Goal: Participate in discussion: Engage in conversation with other users on a specific topic

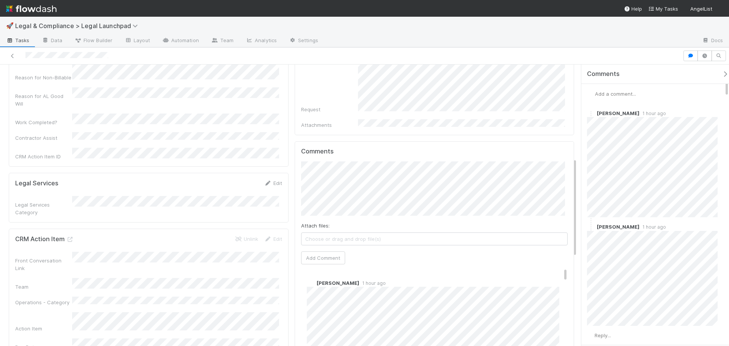
scroll to position [266, 0]
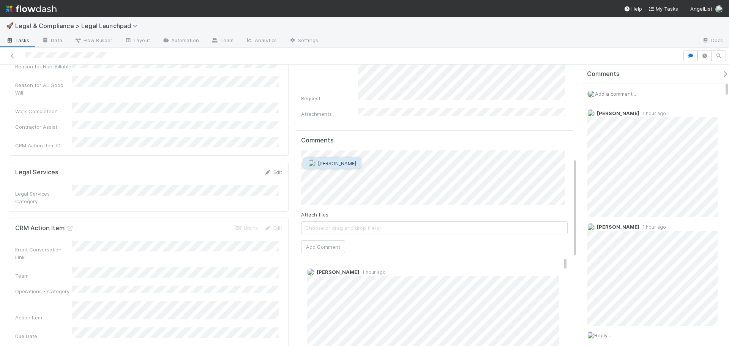
click at [318, 164] on span "Archit Dhar" at bounding box center [337, 163] width 38 height 6
click at [314, 240] on button "Add Comment" at bounding box center [323, 246] width 44 height 13
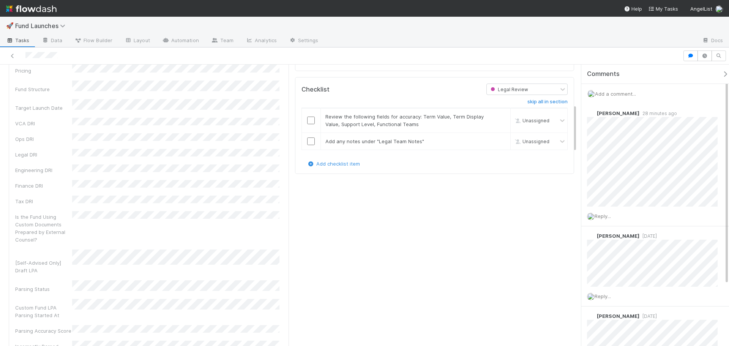
scroll to position [266, 0]
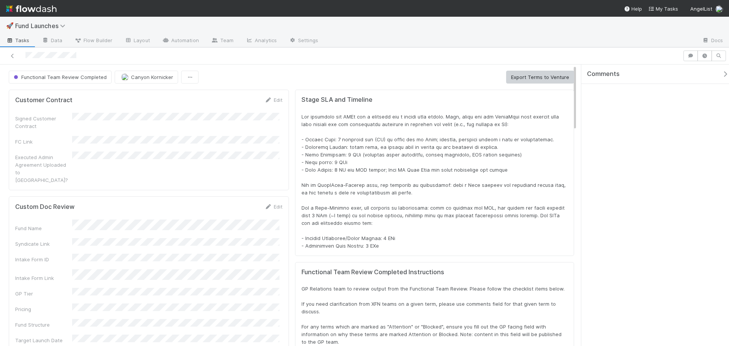
scroll to position [148, 541]
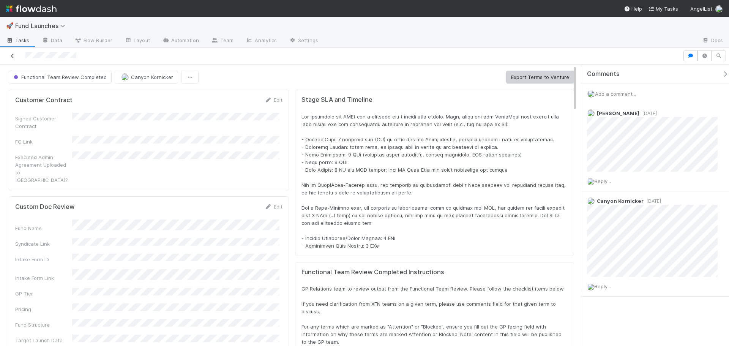
click at [14, 55] on icon at bounding box center [13, 56] width 8 height 5
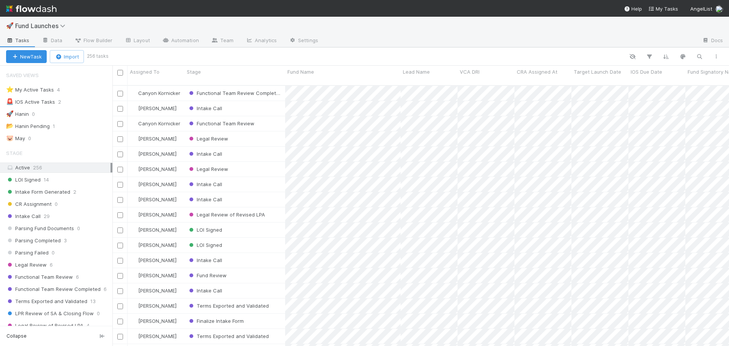
scroll to position [261, 611]
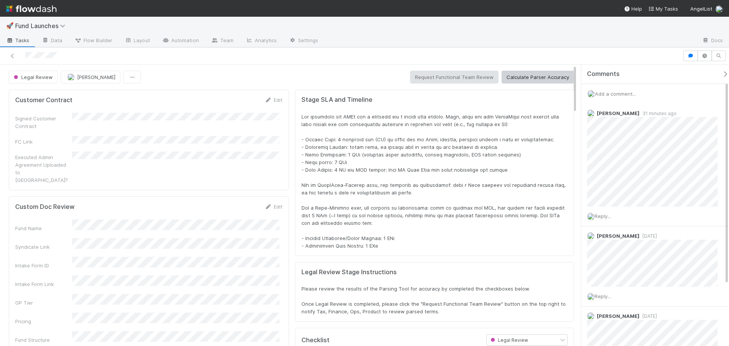
scroll to position [148, 541]
click at [707, 57] on icon "button" at bounding box center [705, 56] width 8 height 5
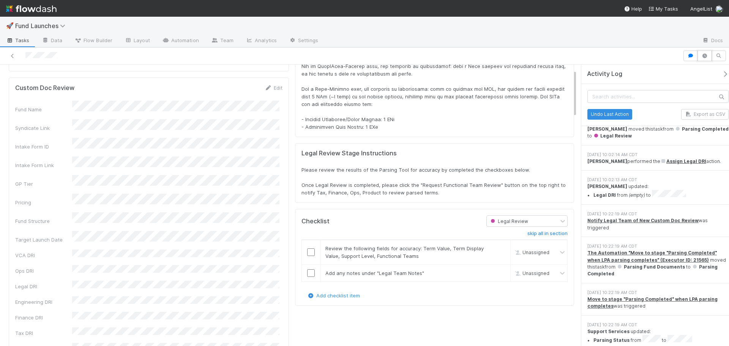
scroll to position [228, 0]
